Goal: Information Seeking & Learning: Find specific fact

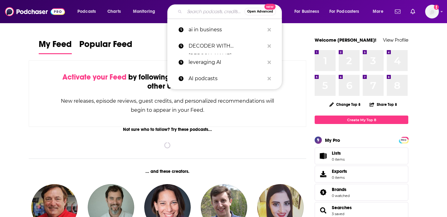
click at [191, 14] on input "Search podcasts, credits, & more..." at bounding box center [215, 12] width 60 height 10
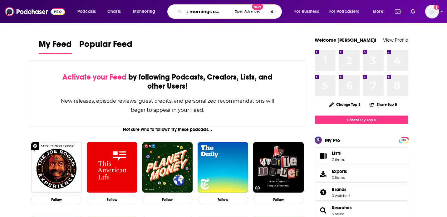
scroll to position [0, 12]
type input "cbs mornings on the go"
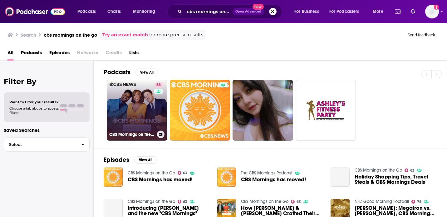
click at [134, 111] on link "63 CBS Mornings on the Go" at bounding box center [137, 110] width 61 height 61
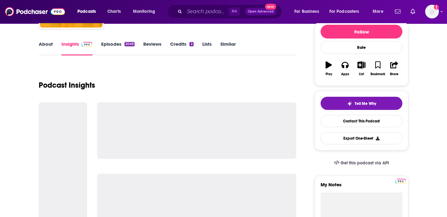
scroll to position [81, 0]
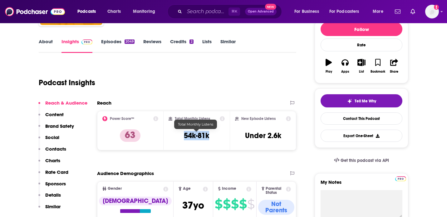
drag, startPoint x: 181, startPoint y: 136, endPoint x: 220, endPoint y: 136, distance: 39.1
click at [220, 136] on div "Total Monthly Listens 54k-81k" at bounding box center [197, 130] width 57 height 29
copy h3 "54k-81k"
